Goal: Information Seeking & Learning: Find specific fact

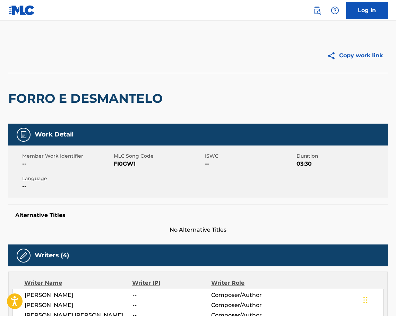
drag, startPoint x: 321, startPoint y: 10, endPoint x: 308, endPoint y: 15, distance: 14.5
click at [321, 10] on link at bounding box center [317, 10] width 14 height 14
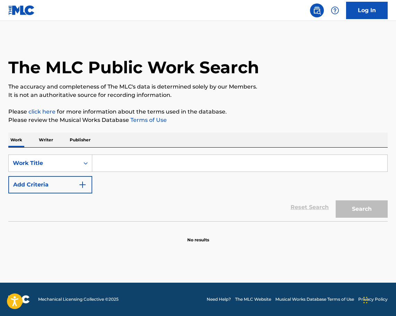
click at [123, 161] on input "Search Form" at bounding box center [239, 163] width 295 height 17
paste input "Nothing Can Stop Me Now"
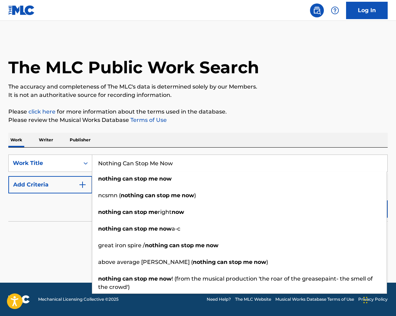
type input "Nothing Can Stop Me Now"
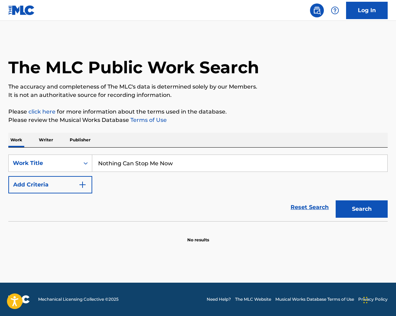
click at [232, 120] on p "Please review the Musical Works Database Terms of Use" at bounding box center [197, 120] width 379 height 8
click at [66, 188] on button "Add Criteria" at bounding box center [50, 184] width 84 height 17
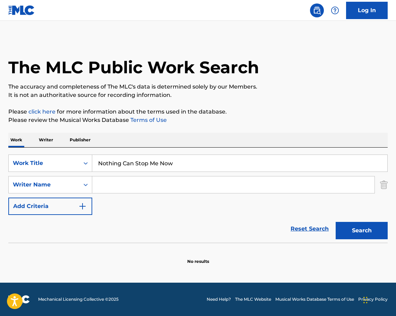
click at [120, 190] on input "Search Form" at bounding box center [233, 184] width 282 height 17
paste input "[PERSON_NAME]"
type input "[PERSON_NAME]"
click at [344, 233] on button "Search" at bounding box center [362, 230] width 52 height 17
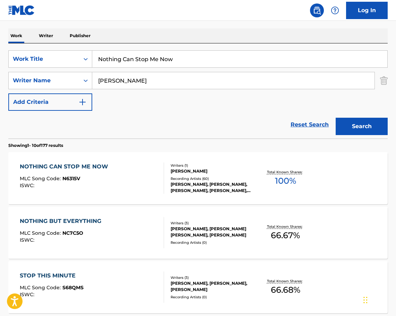
scroll to position [139, 0]
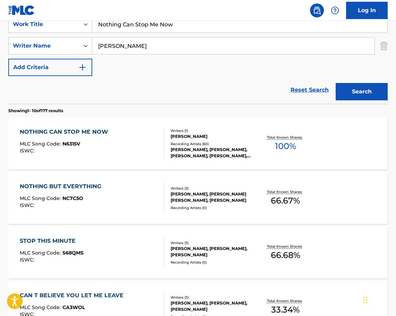
click at [116, 139] on div "NOTHING CAN STOP ME NOW MLC Song Code : N6315V ISWC :" at bounding box center [92, 143] width 144 height 31
